Goal: Navigation & Orientation: Find specific page/section

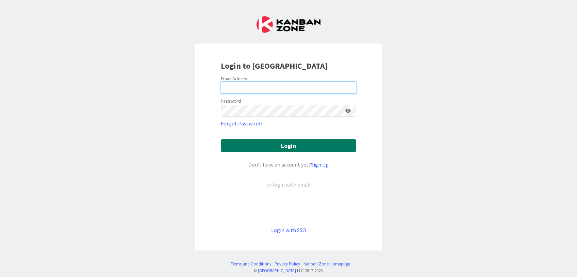
type input "[EMAIL_ADDRESS][DOMAIN_NAME]"
click at [294, 144] on button "Login" at bounding box center [288, 145] width 135 height 13
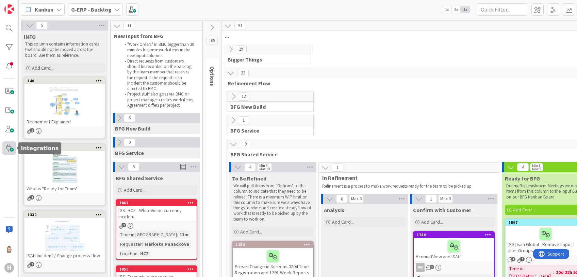
click at [11, 151] on span at bounding box center [9, 149] width 14 height 14
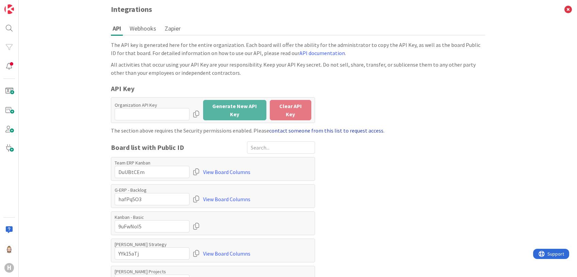
click at [325, 128] on link "contact someone from this list to request access" at bounding box center [326, 130] width 114 height 7
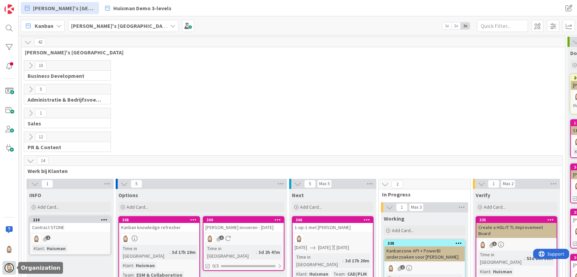
click at [8, 266] on img at bounding box center [9, 268] width 10 height 10
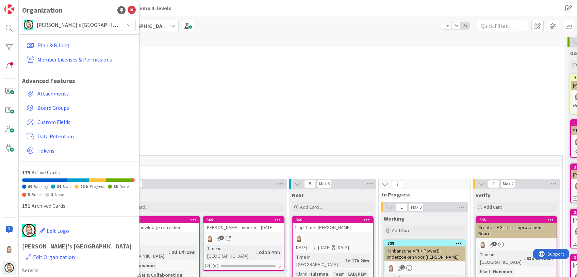
click at [114, 20] on div "[PERSON_NAME]'s [GEOGRAPHIC_DATA]" at bounding box center [79, 25] width 114 height 12
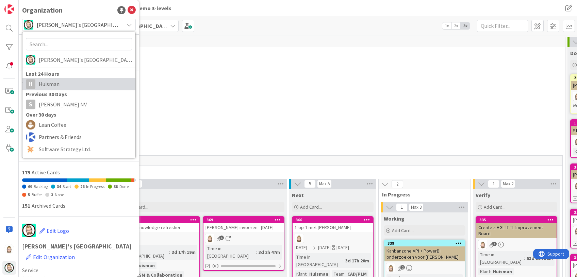
click at [86, 80] on span "Huisman" at bounding box center [85, 84] width 93 height 10
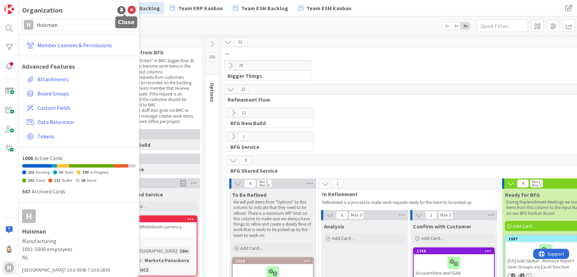
click at [128, 10] on icon at bounding box center [132, 10] width 8 height 8
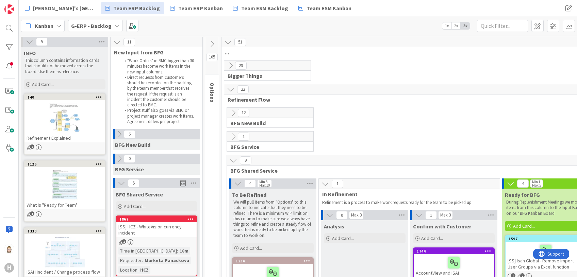
click at [96, 27] on b "G-ERP - Backlog" at bounding box center [91, 25] width 40 height 7
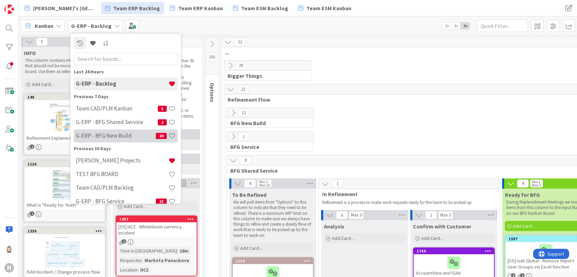
click at [135, 132] on div "G-ERP - BFG New Build 20" at bounding box center [126, 136] width 104 height 13
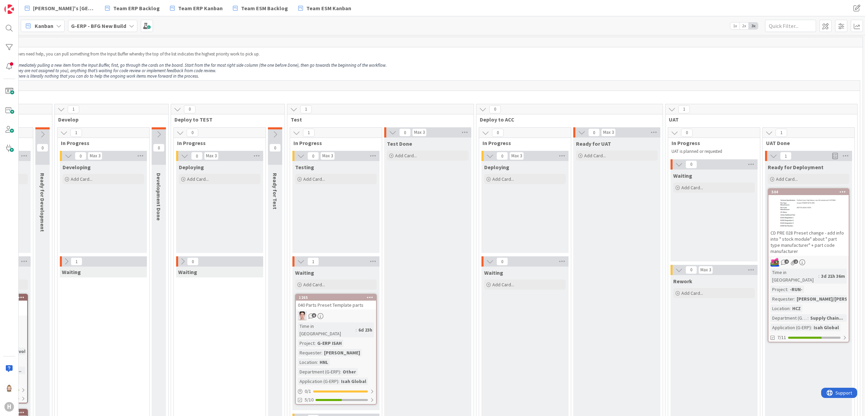
scroll to position [0, 260]
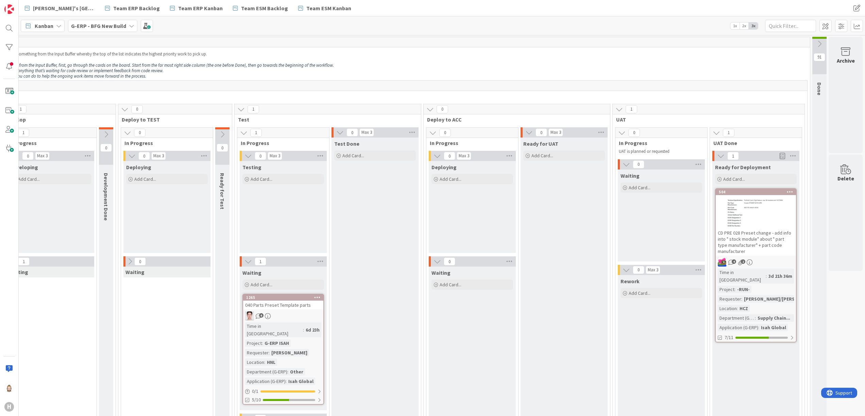
click at [121, 27] on b "G-ERP - BFG New Build" at bounding box center [98, 25] width 55 height 7
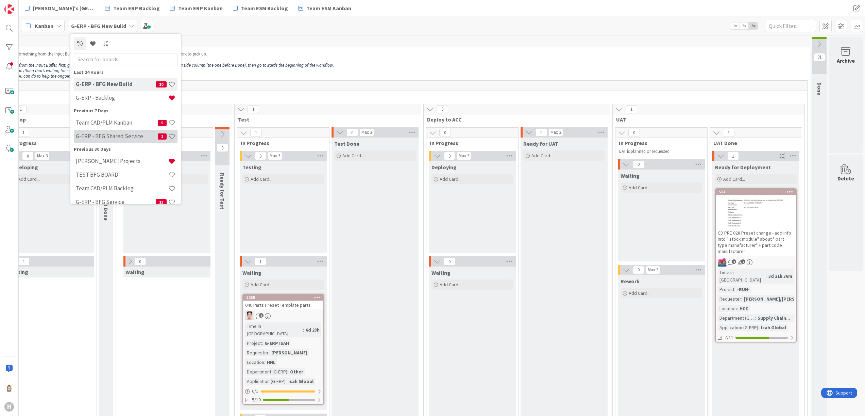
click at [135, 131] on div "G-ERP - BFG Shared Service 2" at bounding box center [126, 136] width 104 height 13
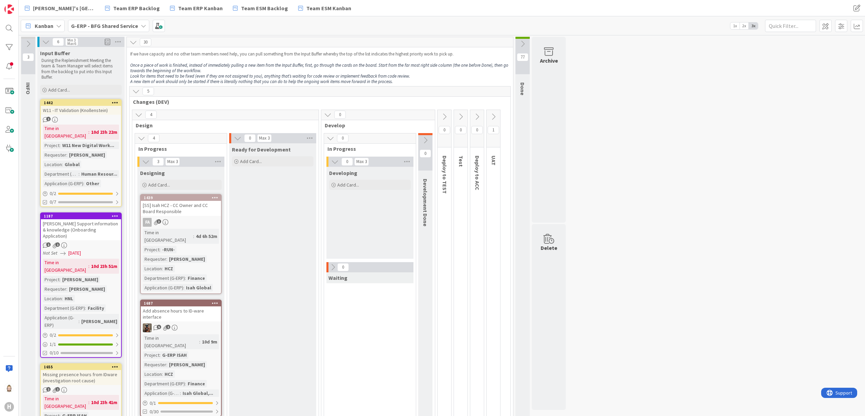
click at [498, 112] on button at bounding box center [494, 117] width 14 height 10
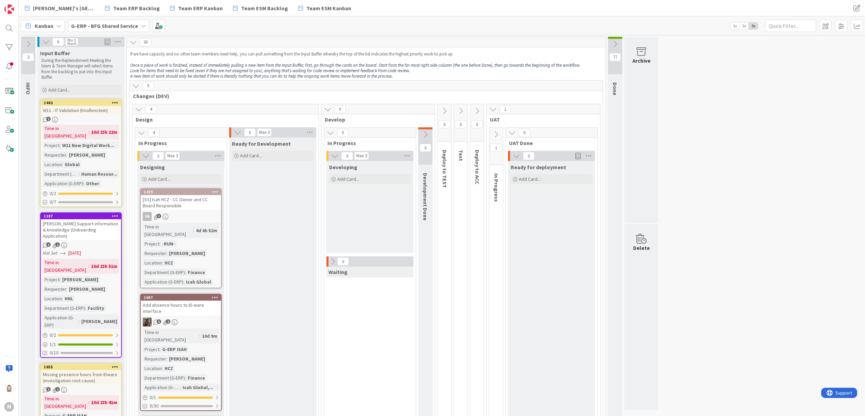
click at [497, 135] on icon at bounding box center [496, 134] width 7 height 7
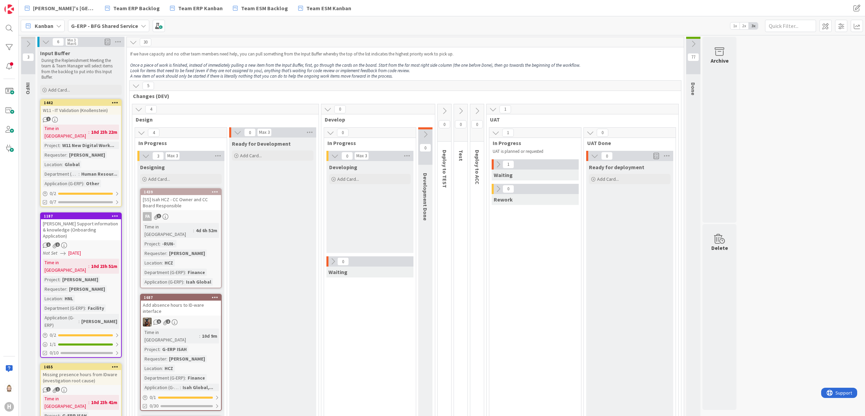
click at [504, 166] on span "1" at bounding box center [509, 164] width 12 height 8
click at [501, 164] on icon at bounding box center [498, 164] width 7 height 7
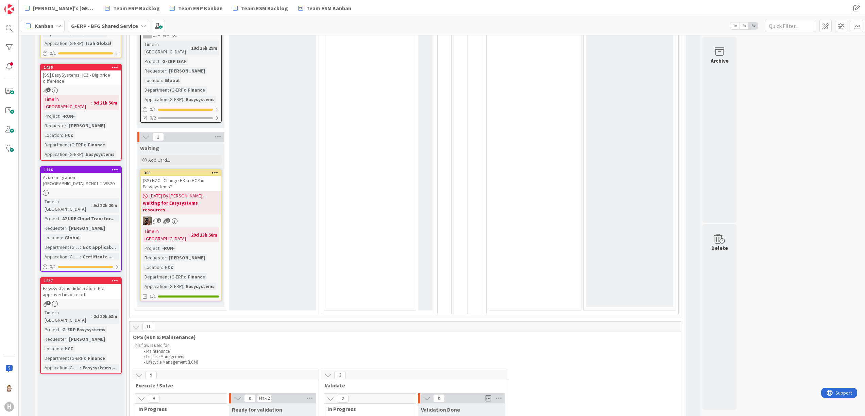
scroll to position [612, 0]
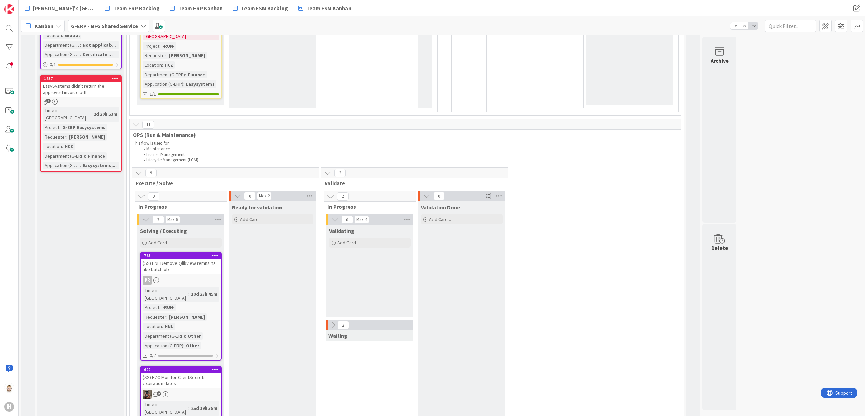
click at [334, 277] on icon at bounding box center [332, 324] width 7 height 7
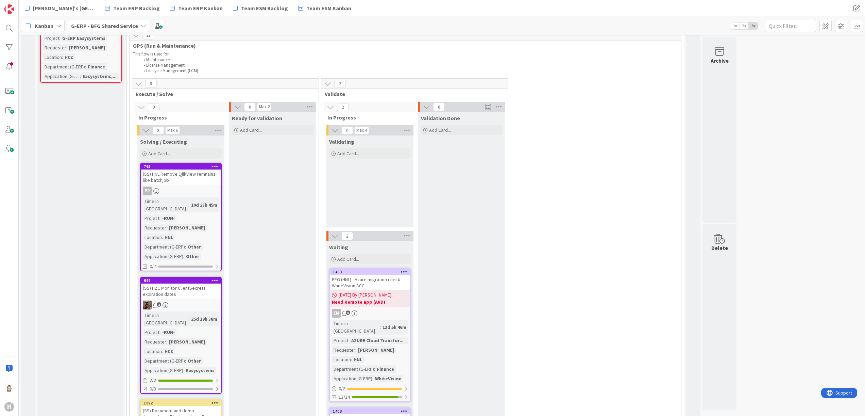
scroll to position [816, 0]
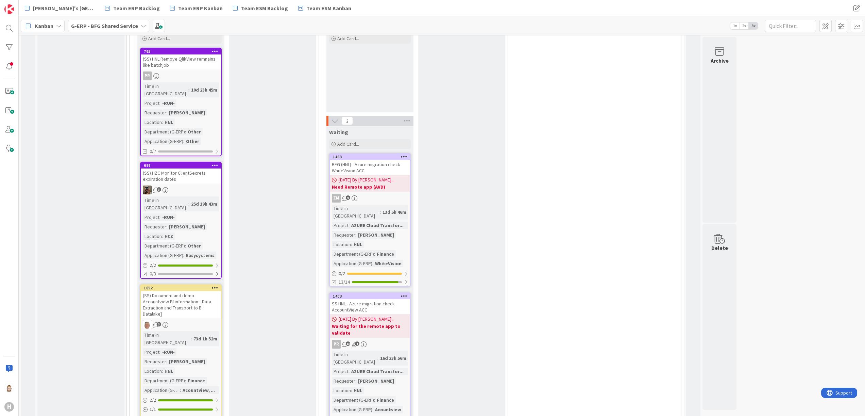
click at [57, 21] on div "Kanban" at bounding box center [43, 26] width 44 height 12
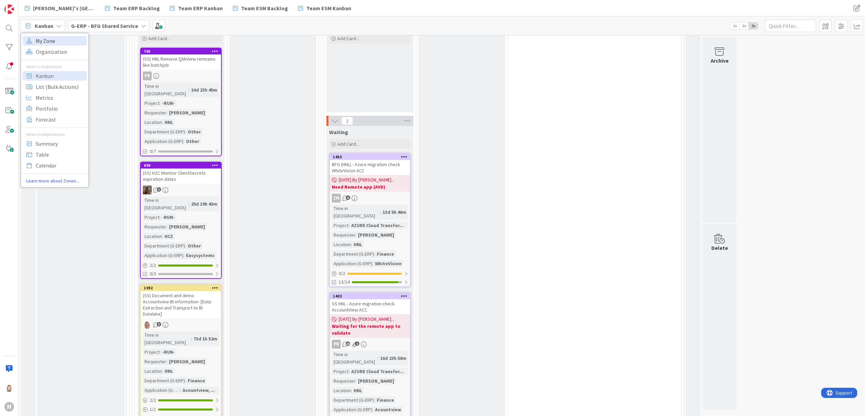
click at [56, 37] on span "My Zone" at bounding box center [60, 40] width 49 height 10
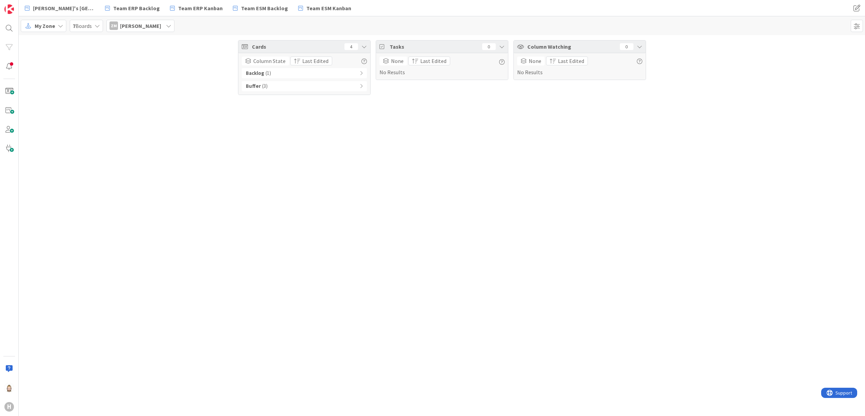
click at [147, 25] on div "ZM Zheng Mia" at bounding box center [140, 26] width 68 height 12
